Goal: Task Accomplishment & Management: Use online tool/utility

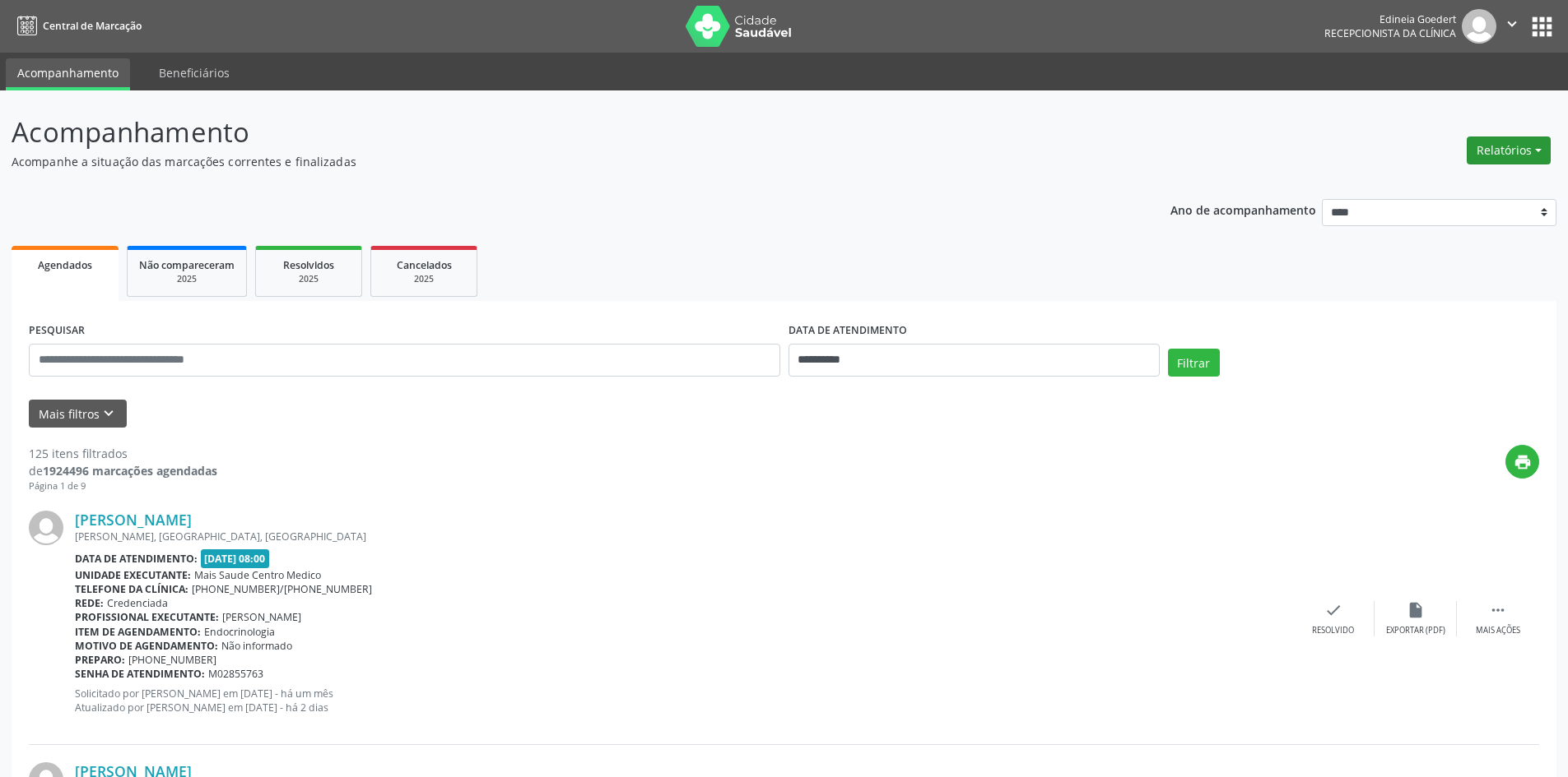
click at [1480, 156] on button "Relatórios" at bounding box center [1508, 150] width 84 height 28
click at [1465, 178] on link "Agendamentos" at bounding box center [1462, 185] width 177 height 23
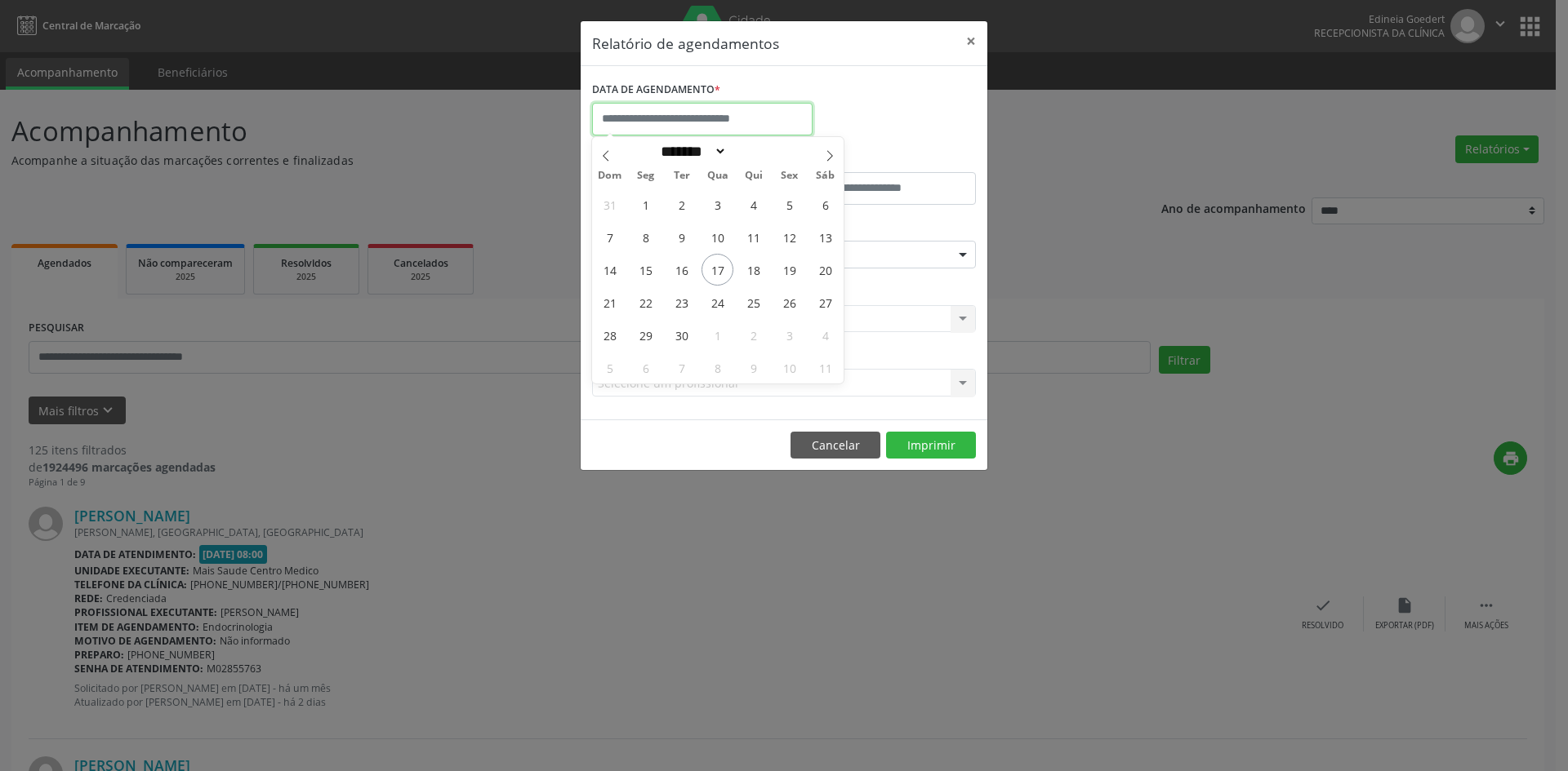
click at [711, 120] on input "text" at bounding box center [702, 119] width 221 height 33
click at [723, 277] on span "17" at bounding box center [717, 270] width 32 height 32
type input "**********"
click at [723, 277] on span "17" at bounding box center [717, 270] width 32 height 32
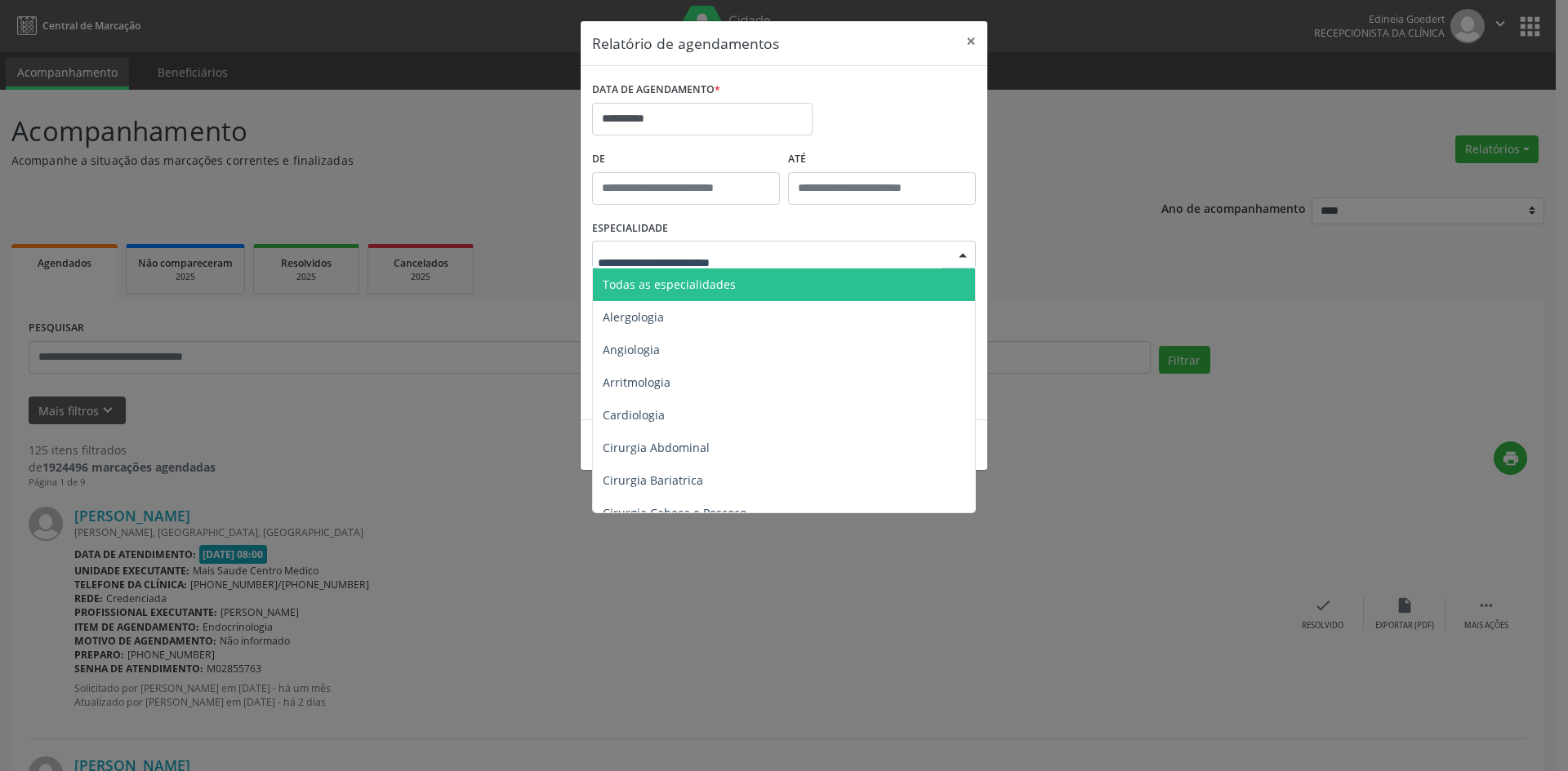
click at [728, 281] on span "Todas as especialidades" at bounding box center [668, 284] width 133 height 15
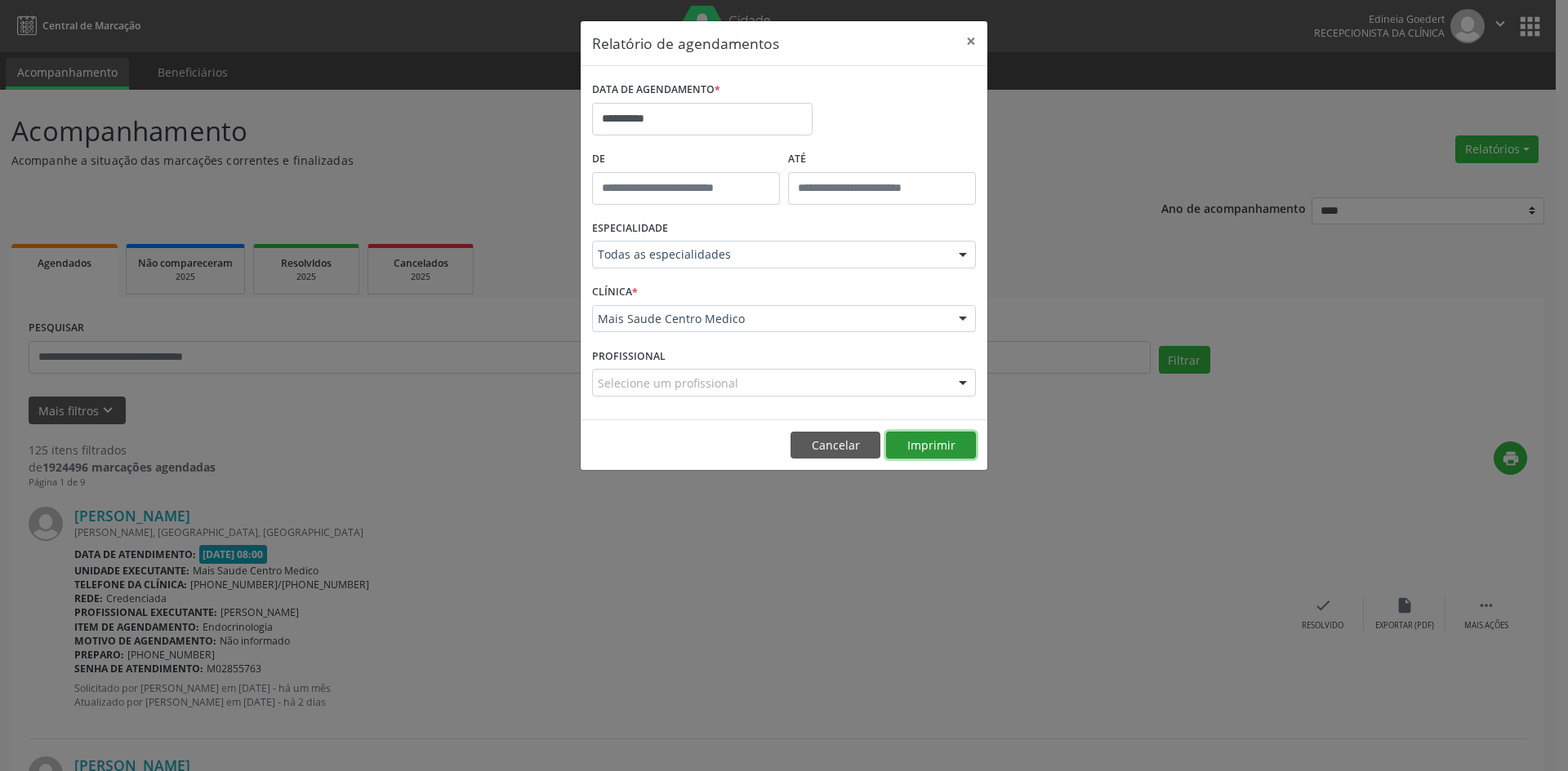
click at [934, 440] on button "Imprimir" at bounding box center [930, 445] width 90 height 27
click at [951, 438] on button "Imprimir" at bounding box center [930, 445] width 90 height 27
